Goal: Task Accomplishment & Management: Manage account settings

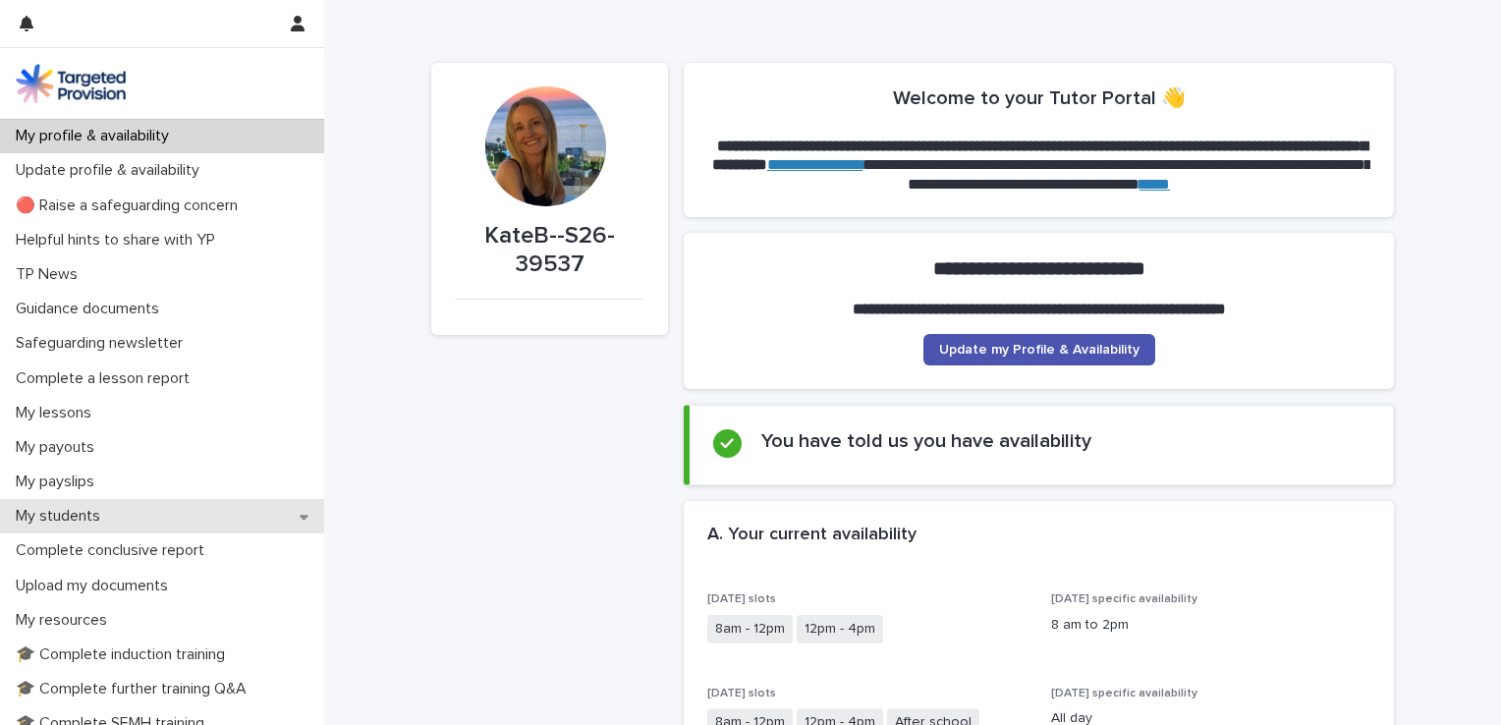
click at [90, 519] on p "My students" at bounding box center [62, 516] width 108 height 19
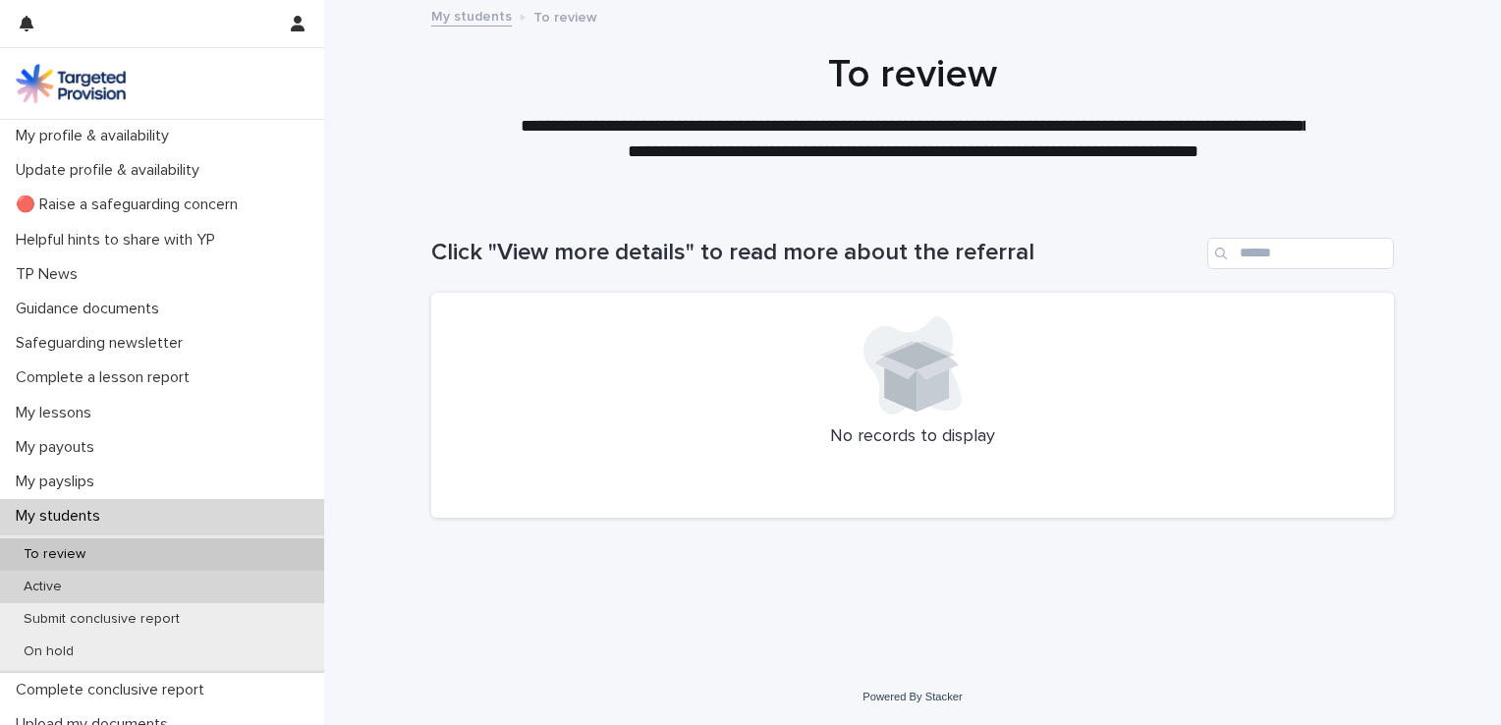
click at [153, 593] on div "Active" at bounding box center [162, 587] width 324 height 32
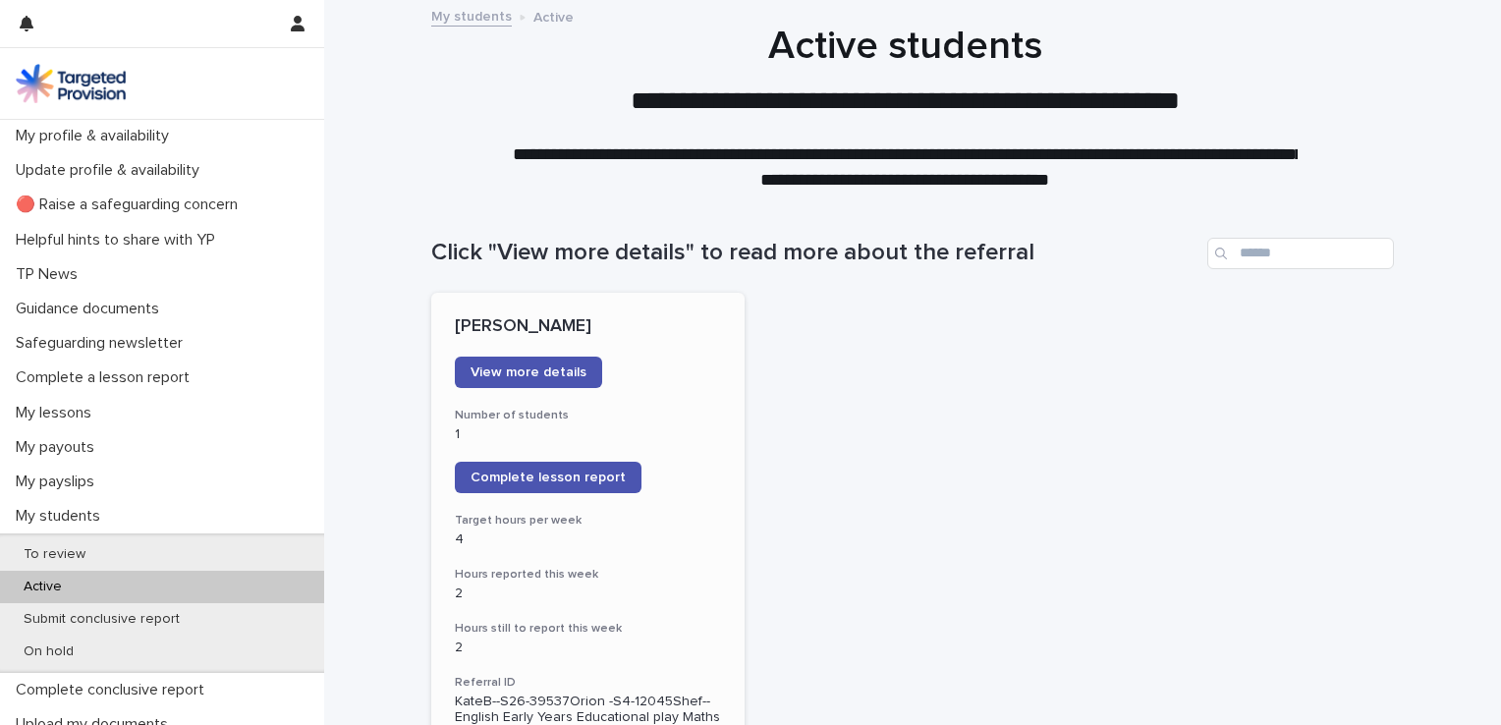
click at [618, 418] on h3 "Number of students" at bounding box center [588, 416] width 266 height 16
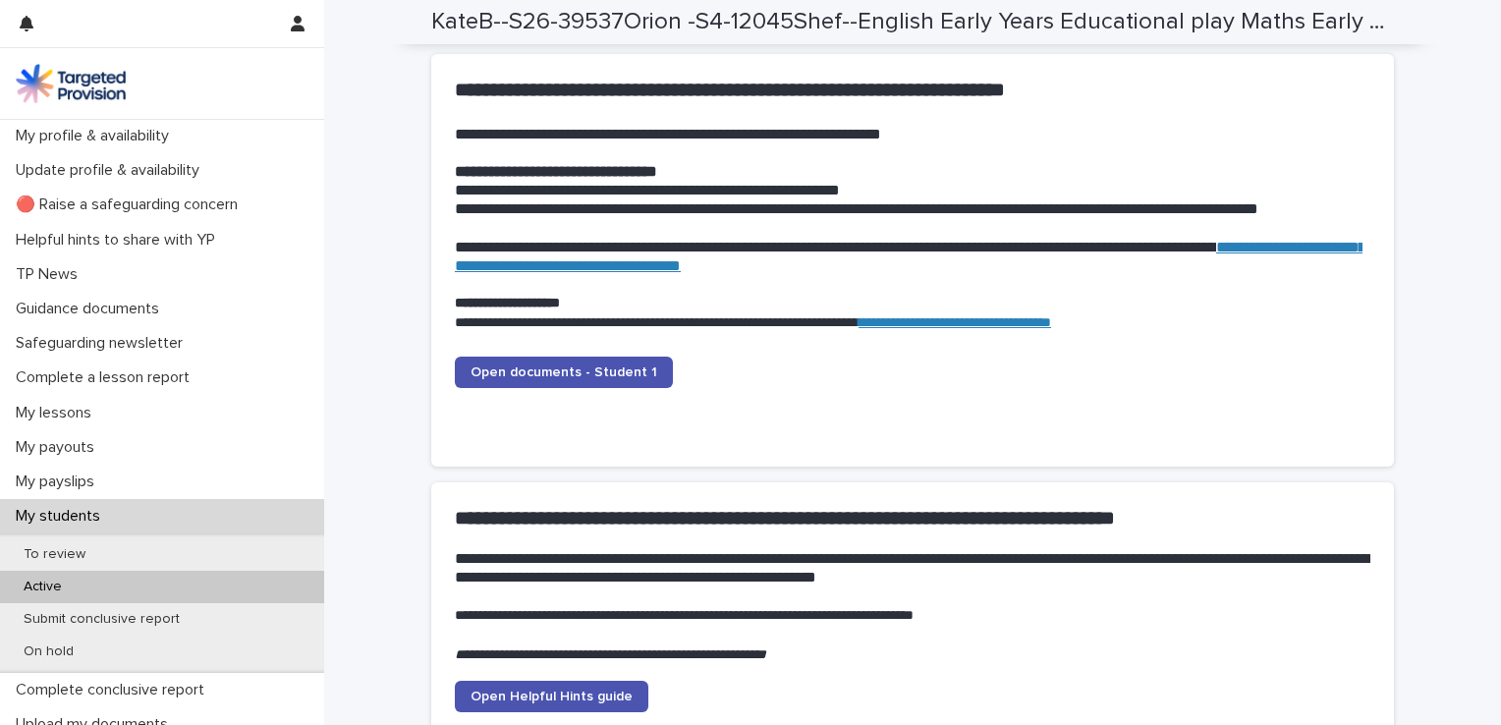
scroll to position [1902, 0]
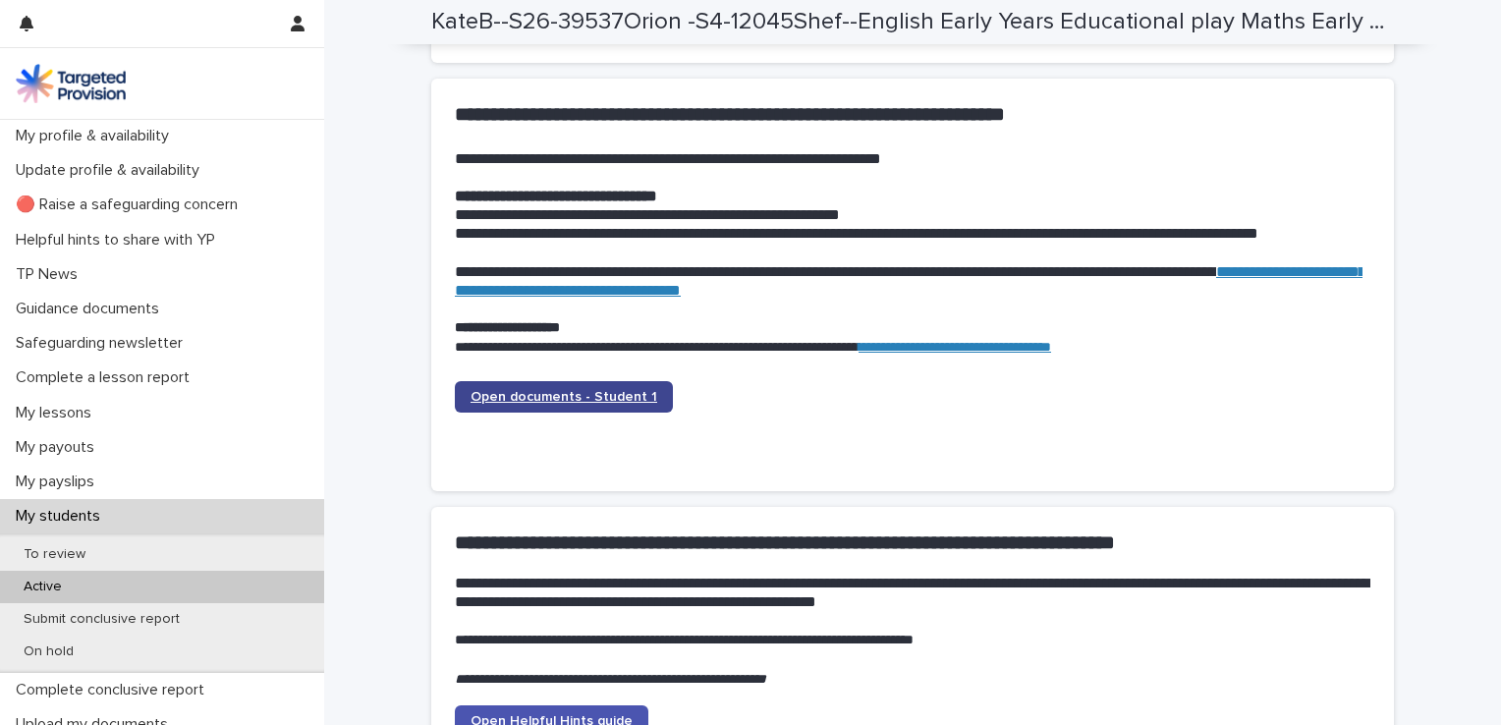
click at [621, 401] on span "Open documents - Student 1" at bounding box center [563, 397] width 187 height 14
